Goal: Task Accomplishment & Management: Manage account settings

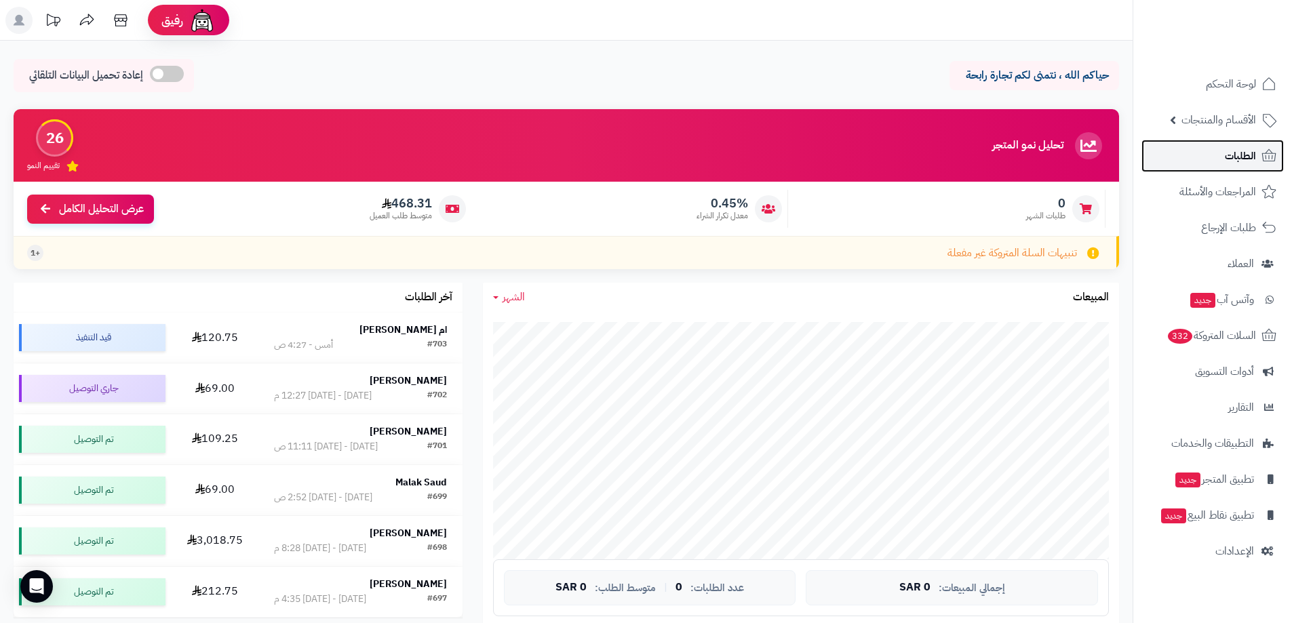
click at [1217, 145] on link "الطلبات" at bounding box center [1213, 156] width 142 height 33
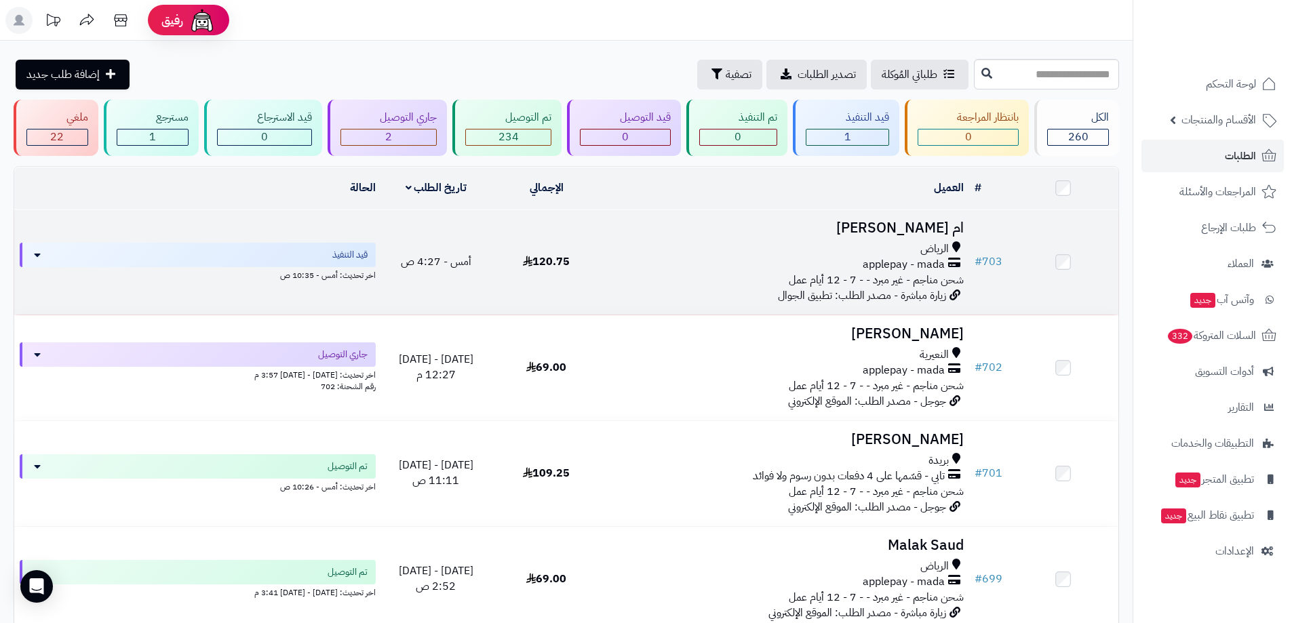
click at [641, 277] on div "الرياض applepay - mada شحن مناجم - غير مبرد - - 7 - 12 أيام عمل" at bounding box center [785, 264] width 357 height 47
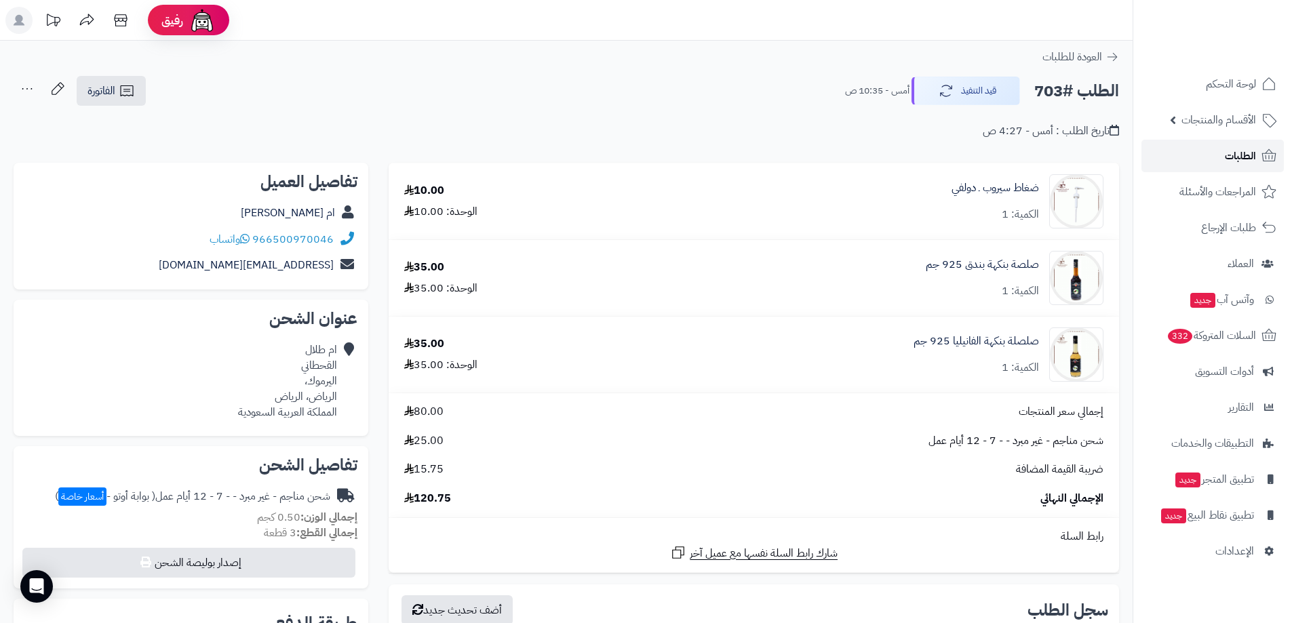
click at [1241, 160] on span "الطلبات" at bounding box center [1240, 156] width 31 height 19
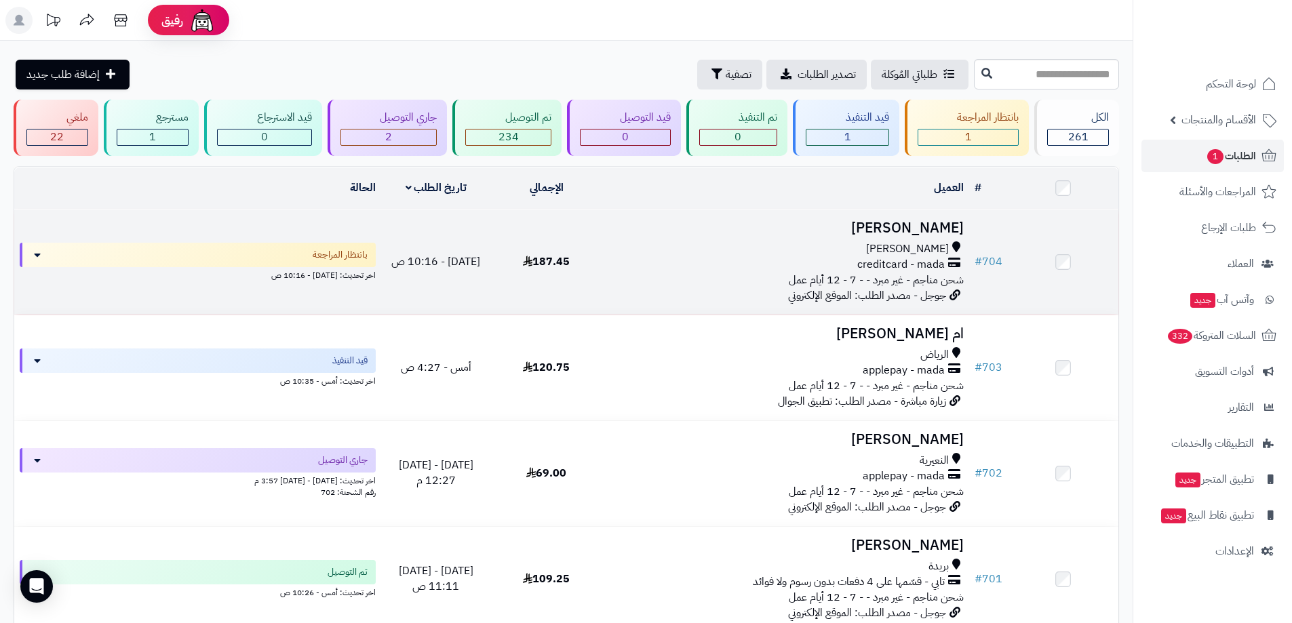
click at [857, 237] on td "ABDULRAHMAN Hassan أبو عريش creditcard - mada شحن مناجم - غير مبرد - - 7 - 12 أ…" at bounding box center [786, 262] width 368 height 105
click at [826, 246] on div "[PERSON_NAME]" at bounding box center [785, 249] width 357 height 16
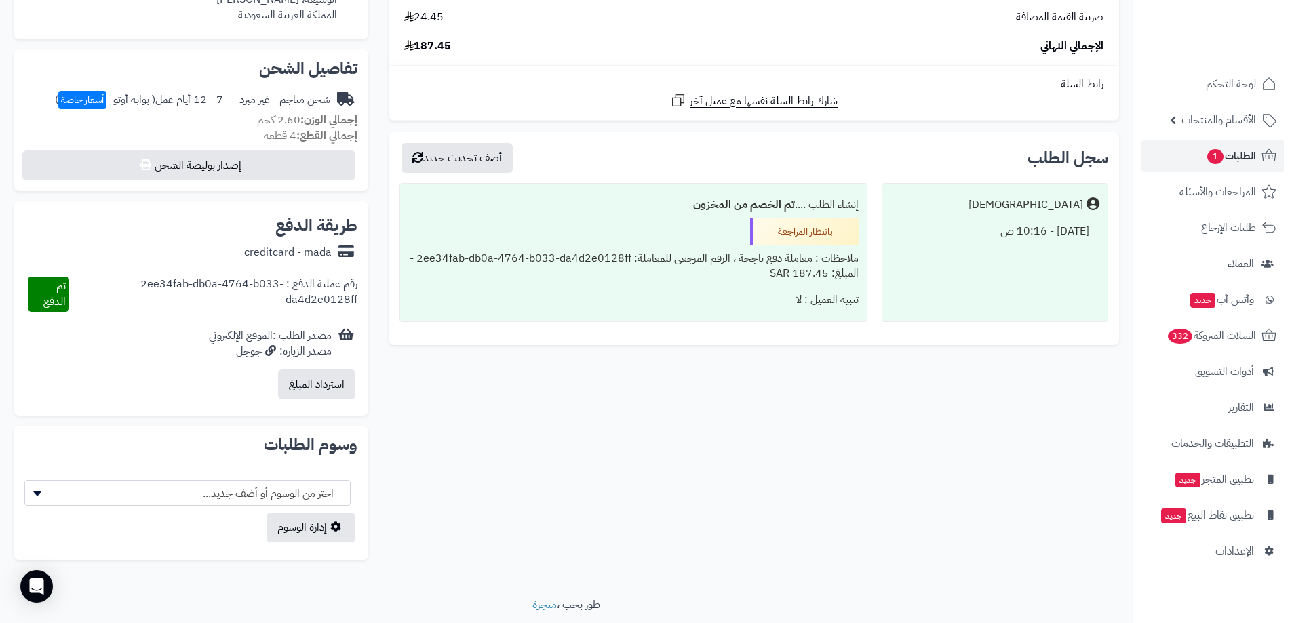
scroll to position [409, 0]
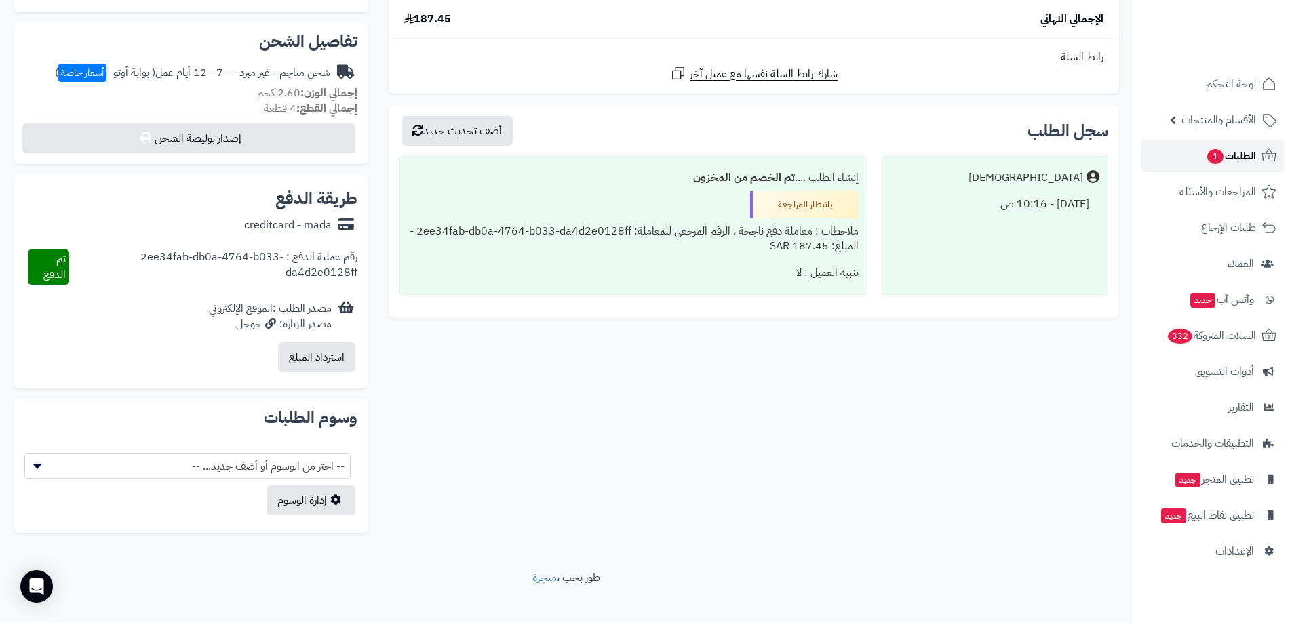
click at [1224, 168] on link "الطلبات 1" at bounding box center [1213, 156] width 142 height 33
